Goal: Task Accomplishment & Management: Complete application form

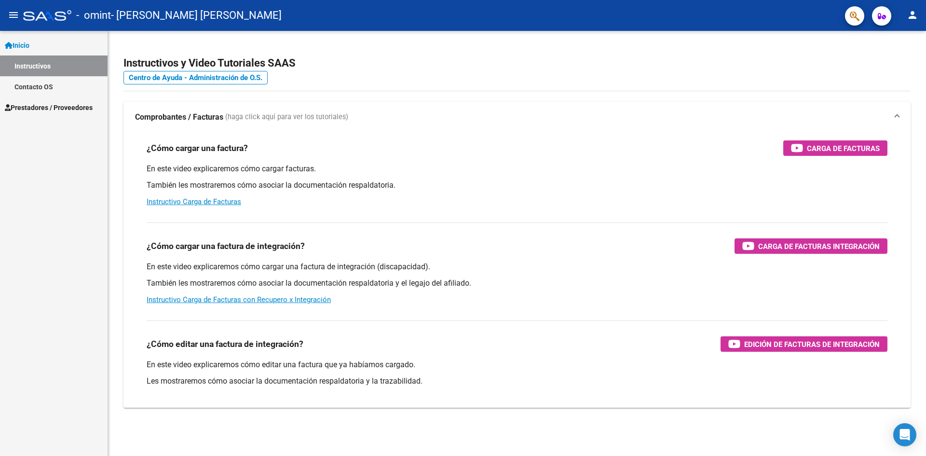
click at [82, 109] on span "Prestadores / Proveedores" at bounding box center [49, 107] width 88 height 11
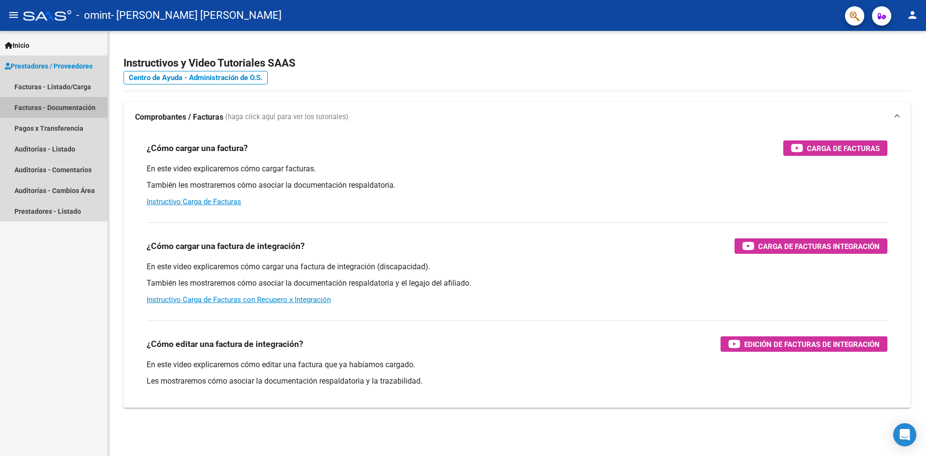
click at [71, 110] on link "Facturas - Documentación" at bounding box center [54, 107] width 108 height 21
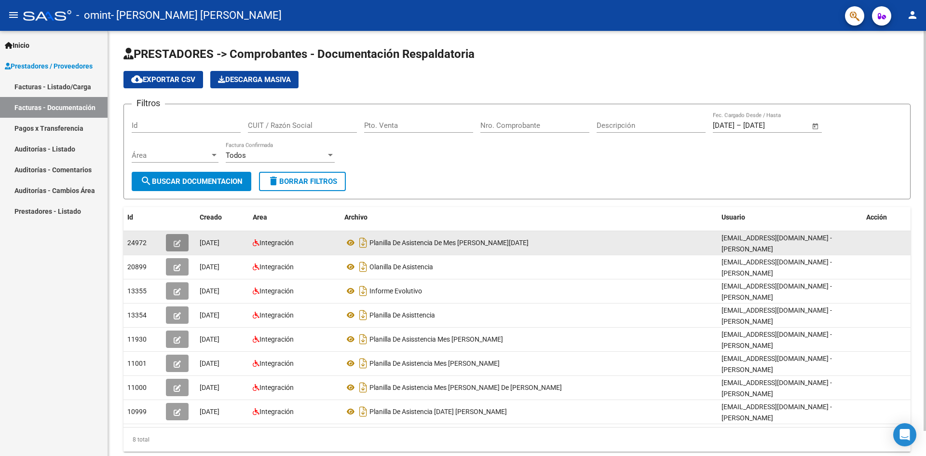
click at [177, 244] on icon "button" at bounding box center [177, 243] width 7 height 7
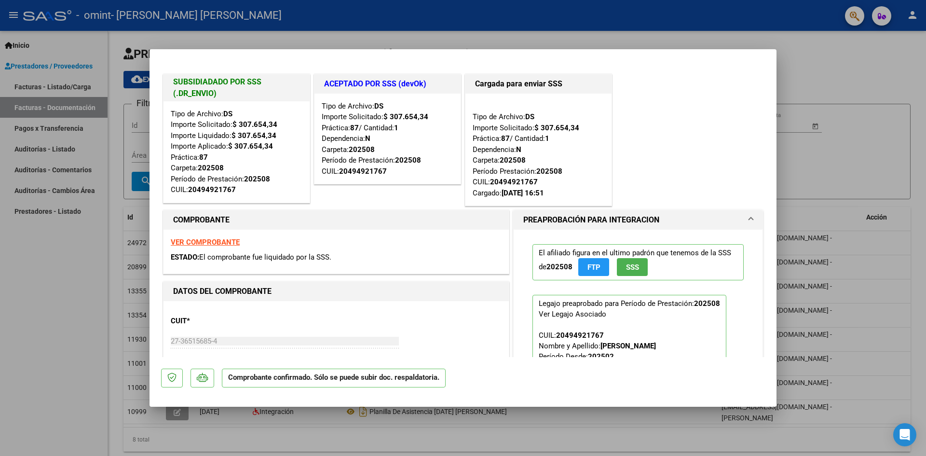
click at [97, 249] on div at bounding box center [463, 228] width 926 height 456
type input "$ 0,00"
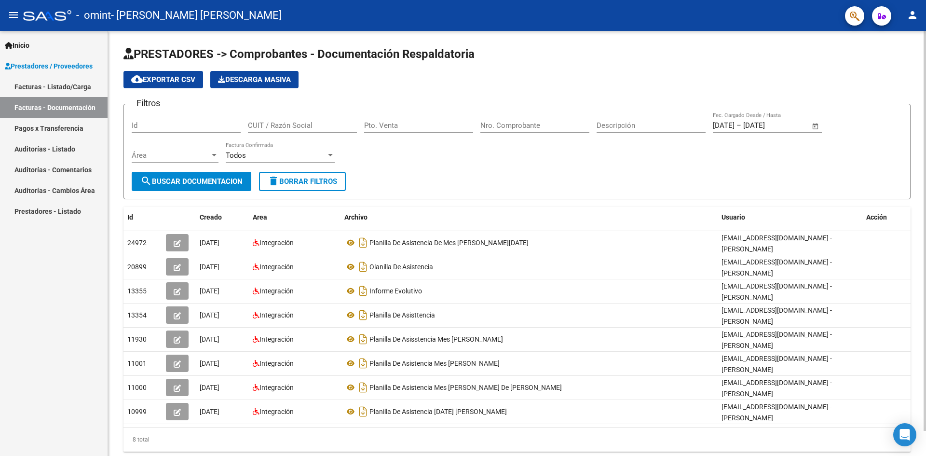
click at [603, 150] on div "Filtros Id CUIT / Razón Social Pto. Venta Nro. Comprobante Descripción [DATE] […" at bounding box center [517, 142] width 771 height 60
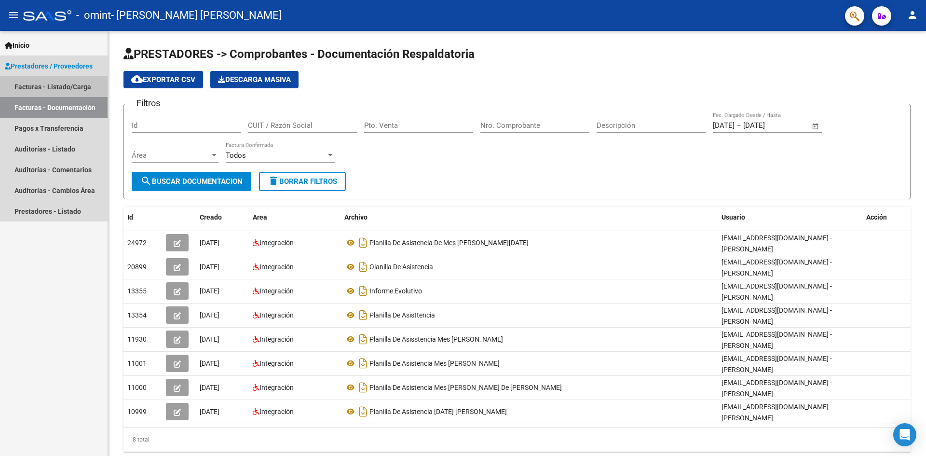
click at [29, 84] on link "Facturas - Listado/Carga" at bounding box center [54, 86] width 108 height 21
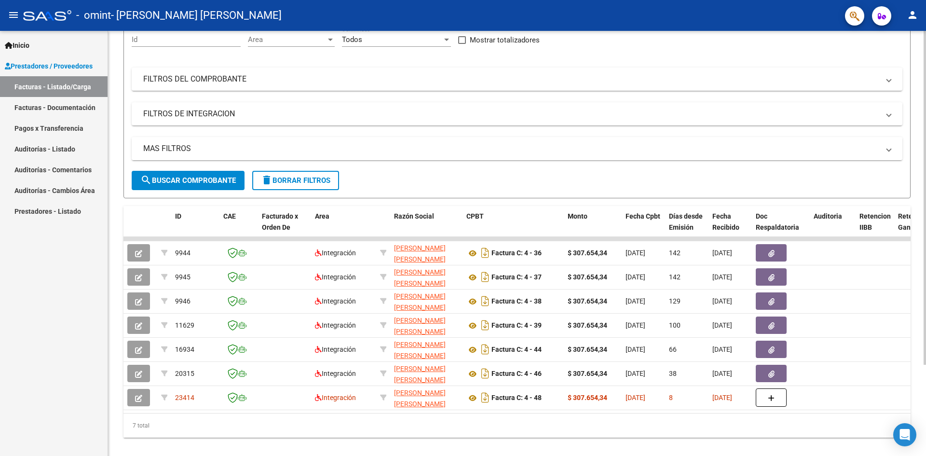
scroll to position [116, 0]
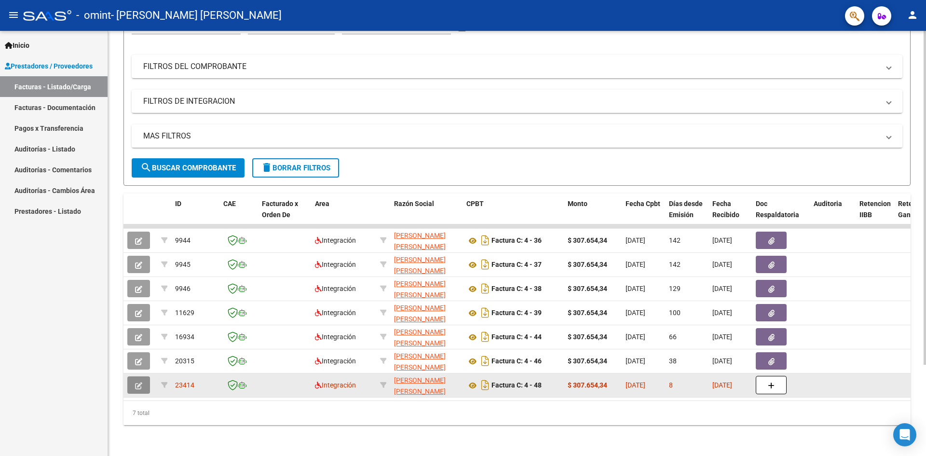
click at [142, 379] on button "button" at bounding box center [138, 384] width 23 height 17
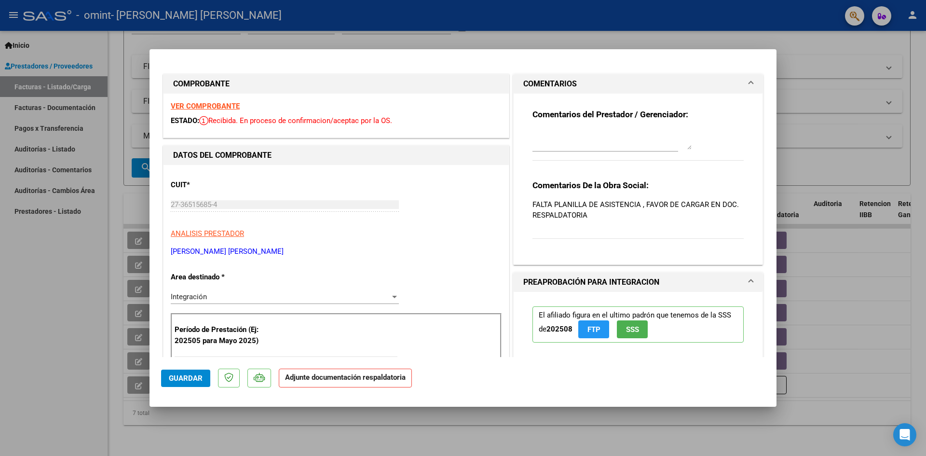
scroll to position [48, 0]
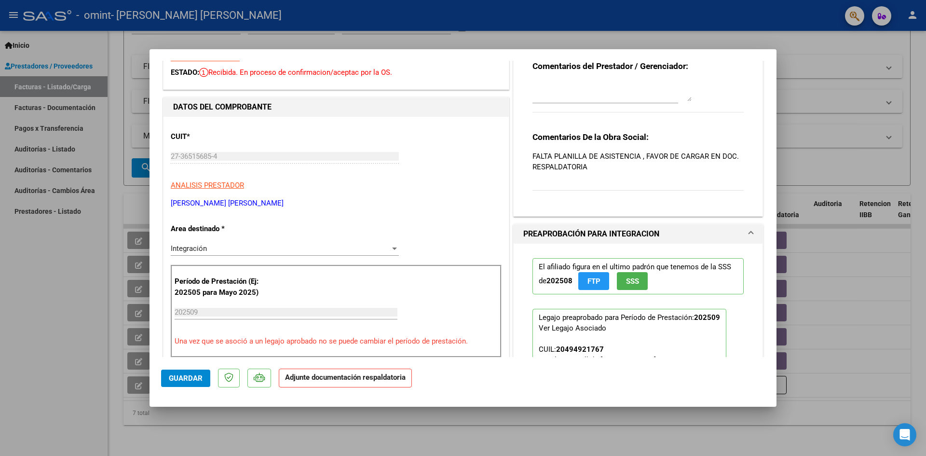
click at [334, 378] on strong "Adjunte documentación respaldatoria" at bounding box center [345, 377] width 121 height 9
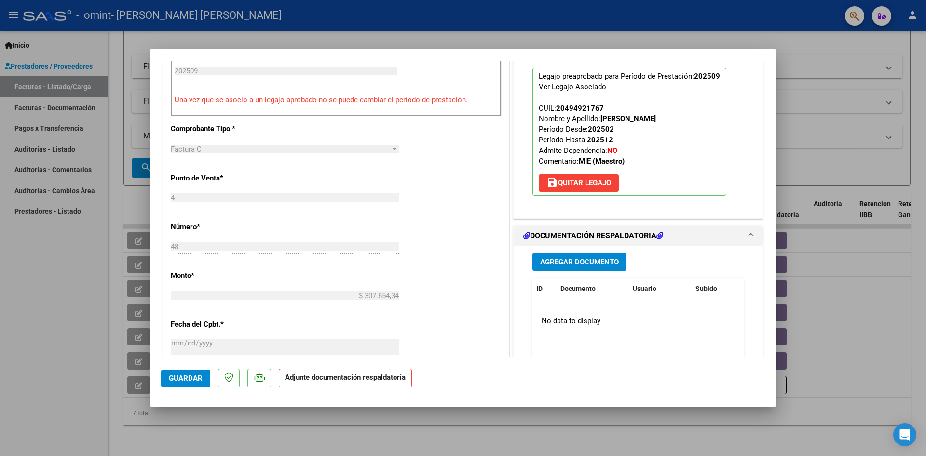
scroll to position [386, 0]
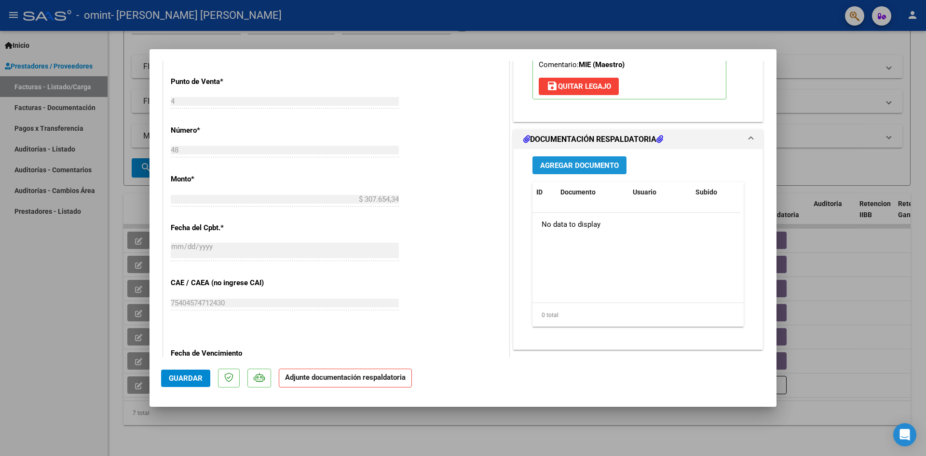
click at [546, 169] on span "Agregar Documento" at bounding box center [579, 165] width 79 height 9
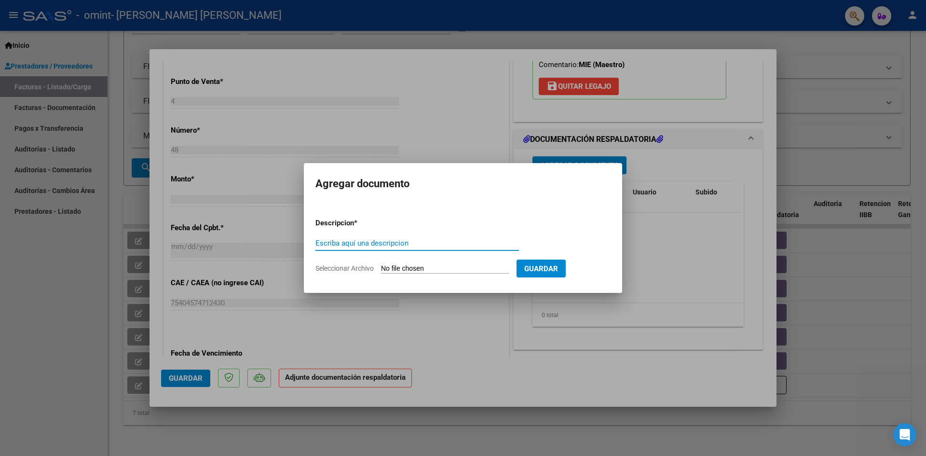
click at [366, 246] on input "Escriba aquí una descripcion" at bounding box center [417, 243] width 204 height 9
click at [436, 269] on input "Seleccionar Archivo" at bounding box center [445, 268] width 128 height 9
type input "C:\fakepath\CamScanner [DATE] 00.27.pdf"
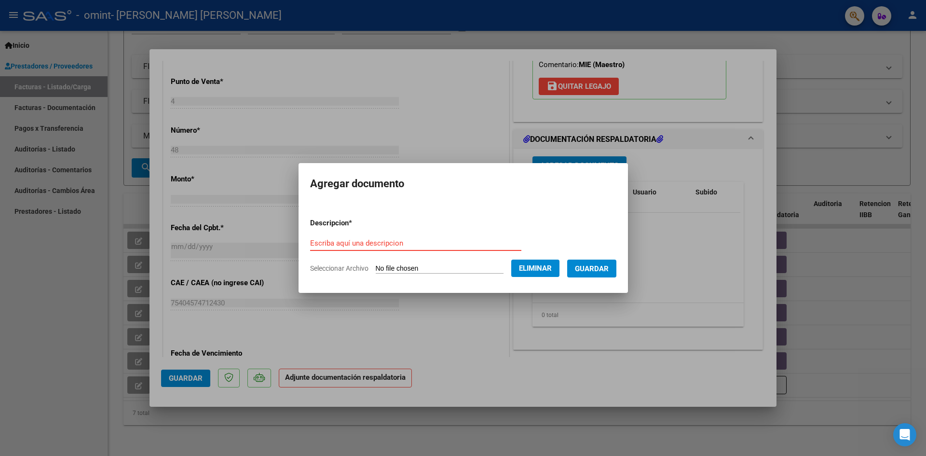
click at [379, 245] on input "Escriba aquí una descripcion" at bounding box center [415, 243] width 211 height 9
click at [329, 244] on input "planilla d asistencia" at bounding box center [415, 243] width 211 height 9
type input "planilla de asistencia"
click at [595, 265] on span "Guardar" at bounding box center [592, 268] width 34 height 9
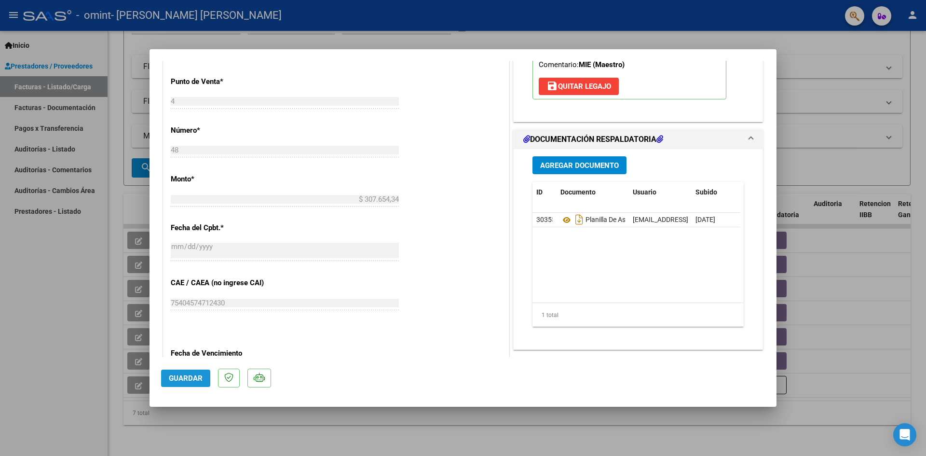
click at [192, 381] on span "Guardar" at bounding box center [186, 378] width 34 height 9
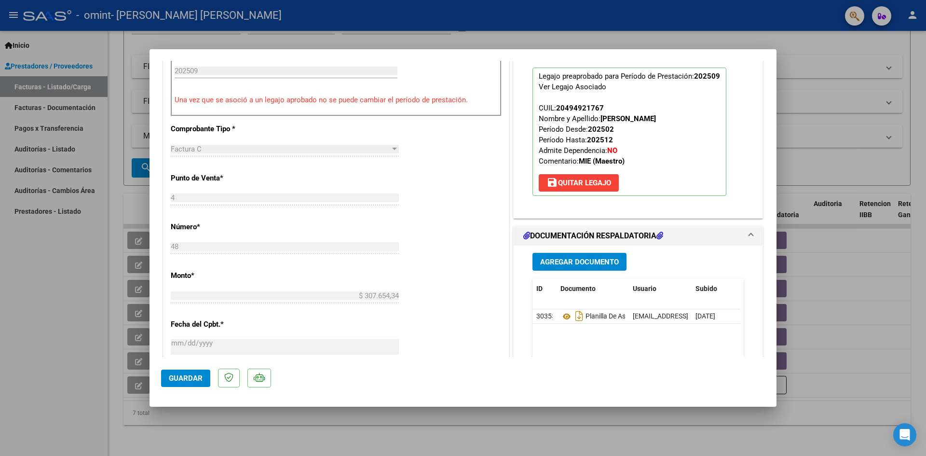
scroll to position [338, 0]
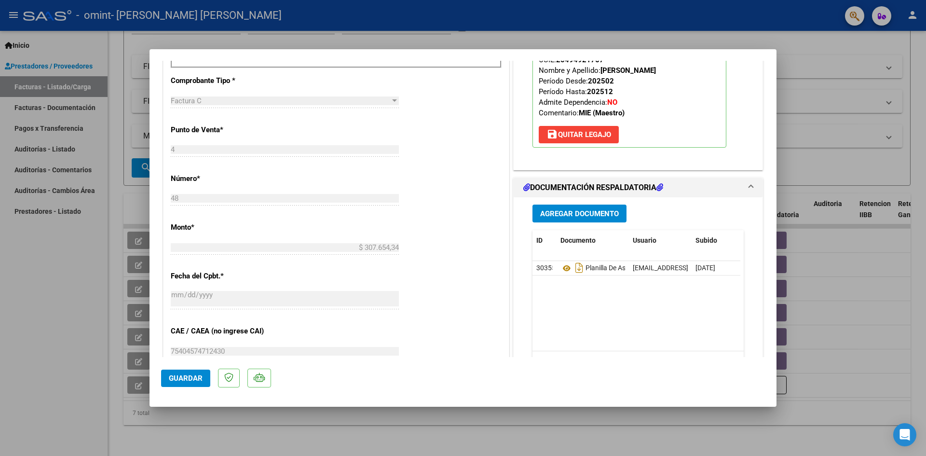
click at [811, 52] on div at bounding box center [463, 228] width 926 height 456
type input "$ 0,00"
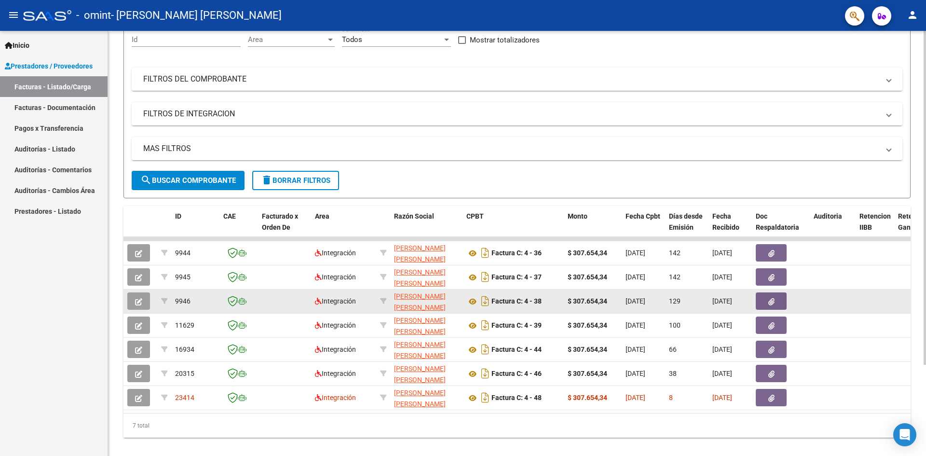
scroll to position [116, 0]
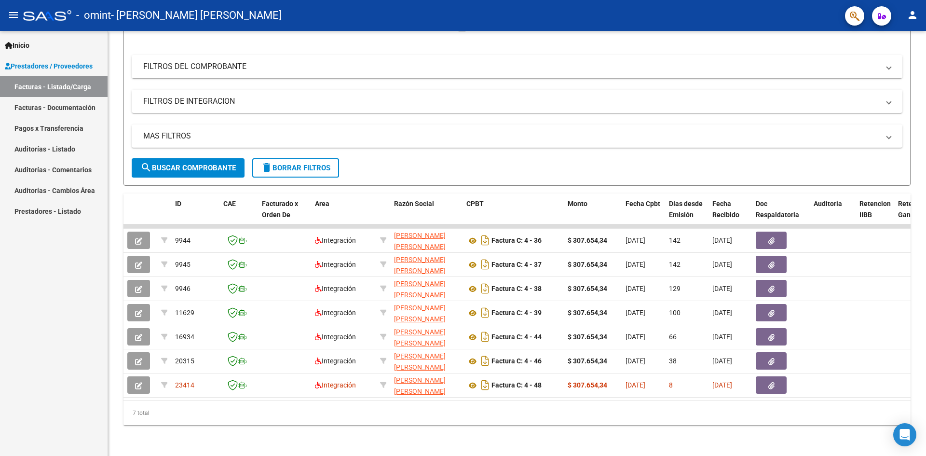
click at [50, 153] on link "Auditorías - Listado" at bounding box center [54, 148] width 108 height 21
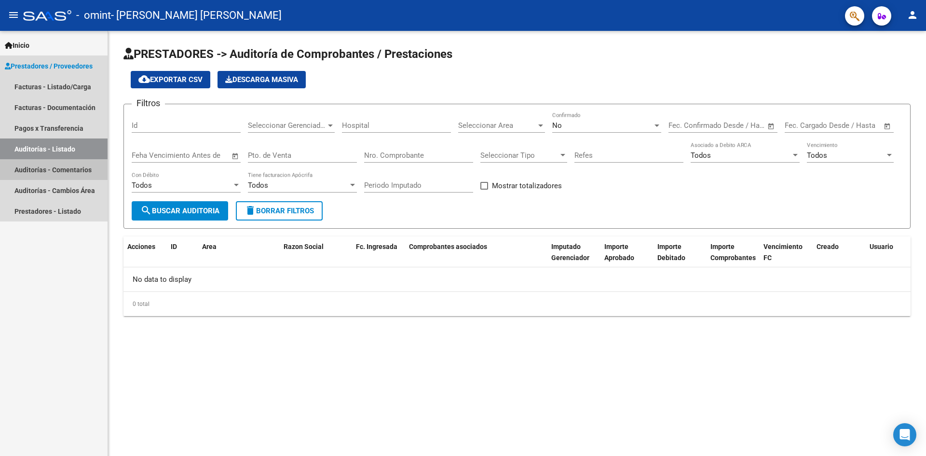
click at [56, 176] on link "Auditorías - Comentarios" at bounding box center [54, 169] width 108 height 21
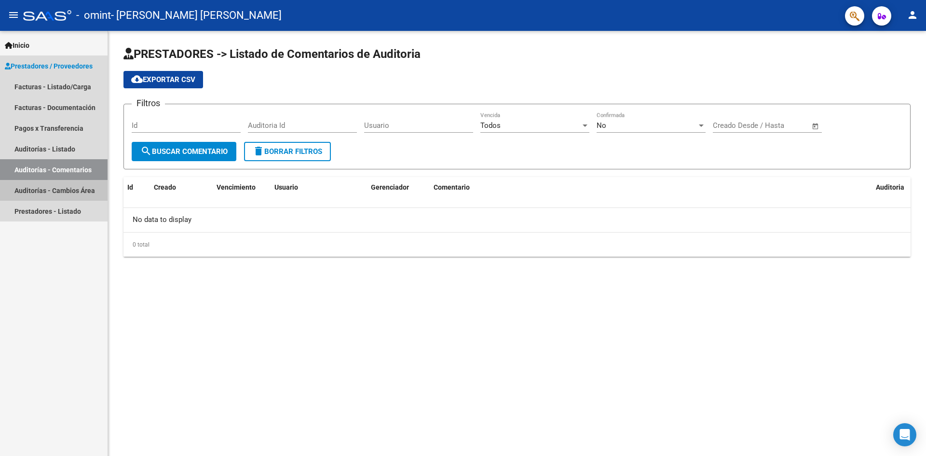
click at [63, 186] on link "Auditorías - Cambios Área" at bounding box center [54, 190] width 108 height 21
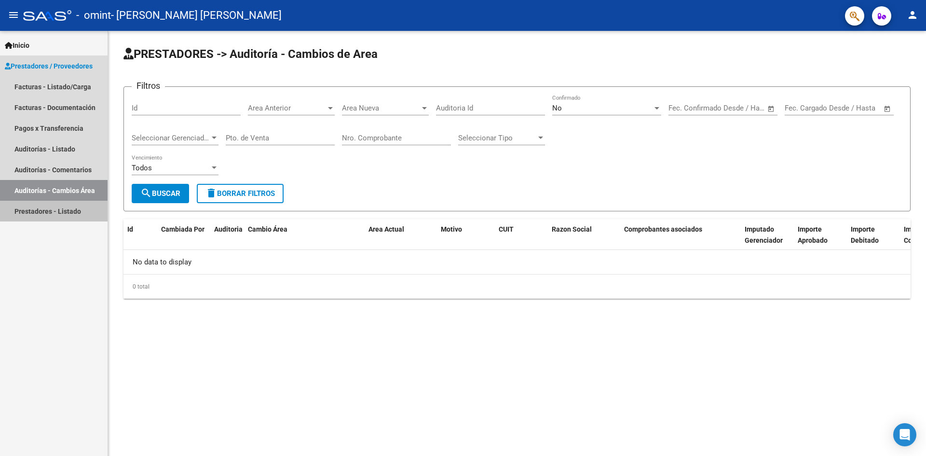
click at [74, 212] on link "Prestadores - Listado" at bounding box center [54, 211] width 108 height 21
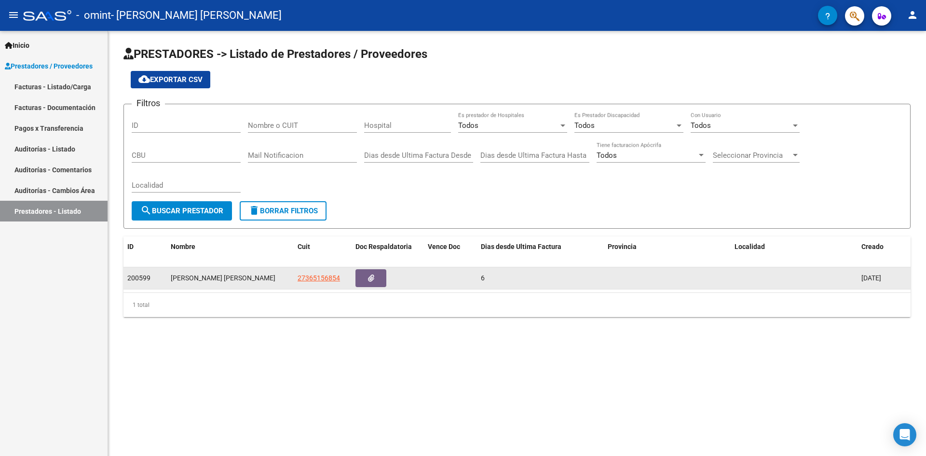
click at [477, 280] on datatable-body-cell "6" at bounding box center [540, 278] width 127 height 22
click at [234, 271] on datatable-body-cell "[PERSON_NAME] [PERSON_NAME]" at bounding box center [230, 278] width 127 height 22
click at [325, 278] on span "27365156854" at bounding box center [319, 278] width 42 height 8
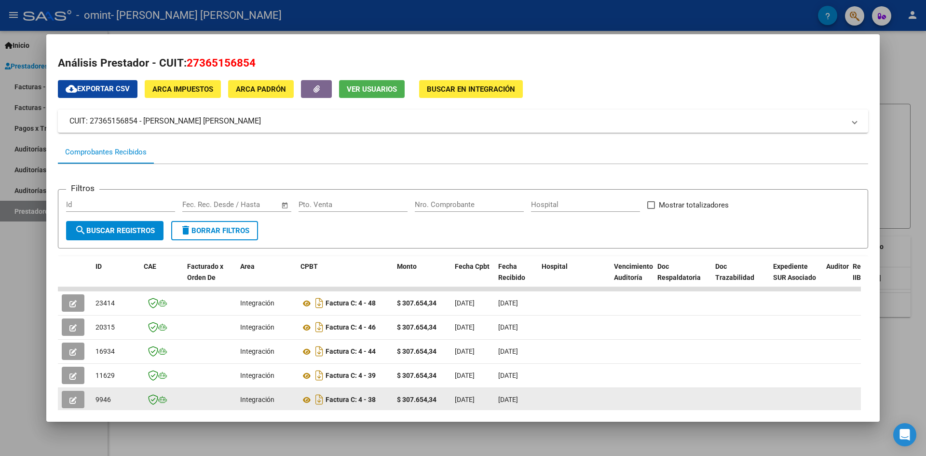
scroll to position [104, 0]
